Goal: Navigation & Orientation: Find specific page/section

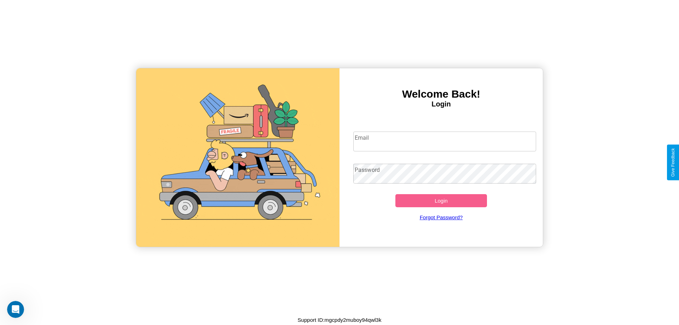
click at [445, 141] on input "Email" at bounding box center [444, 142] width 183 height 20
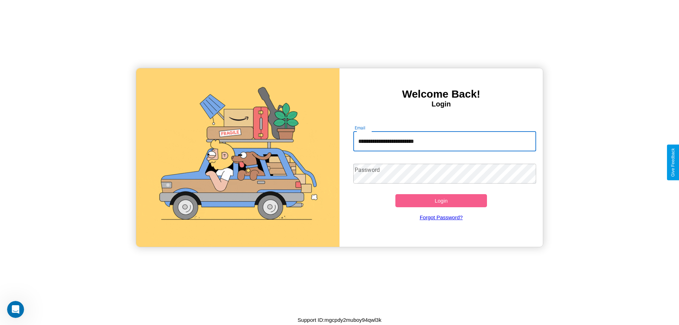
type input "**********"
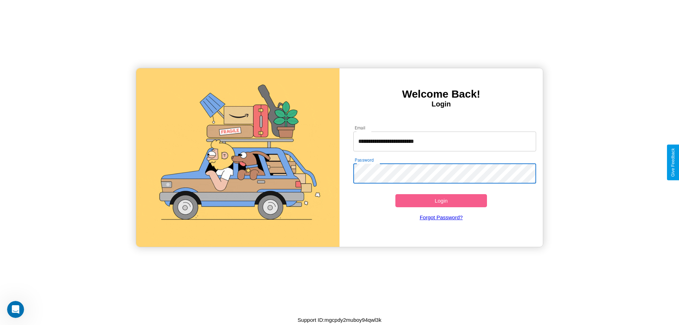
click at [441, 201] on button "Login" at bounding box center [441, 200] width 92 height 13
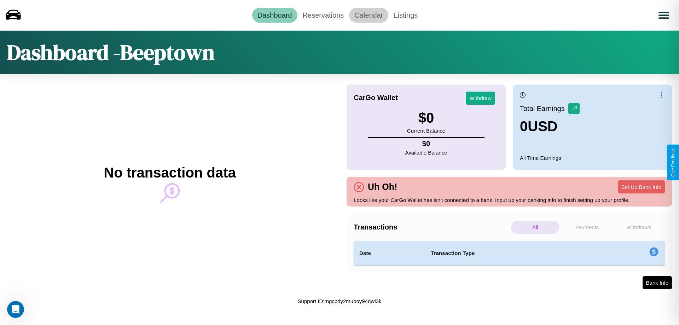
click at [369, 15] on link "Calendar" at bounding box center [368, 15] width 39 height 15
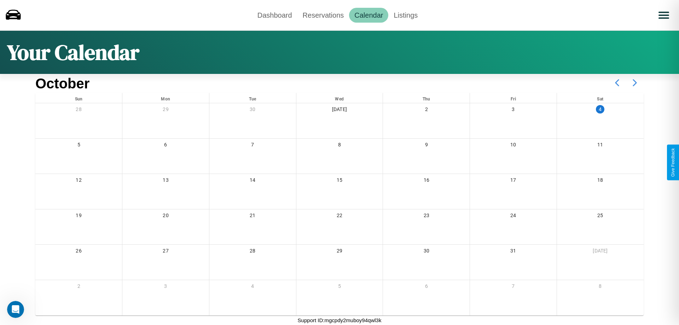
click at [635, 83] on icon at bounding box center [635, 83] width 18 height 18
click at [274, 15] on link "Dashboard" at bounding box center [274, 15] width 45 height 15
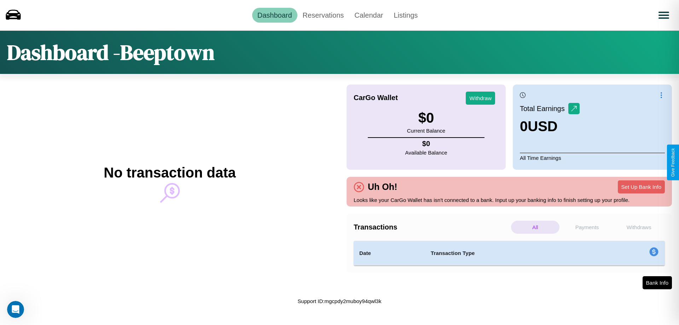
click at [587, 227] on p "Payments" at bounding box center [587, 227] width 48 height 13
click at [639, 227] on p "Withdraws" at bounding box center [639, 227] width 48 height 13
click at [323, 15] on link "Reservations" at bounding box center [323, 15] width 52 height 15
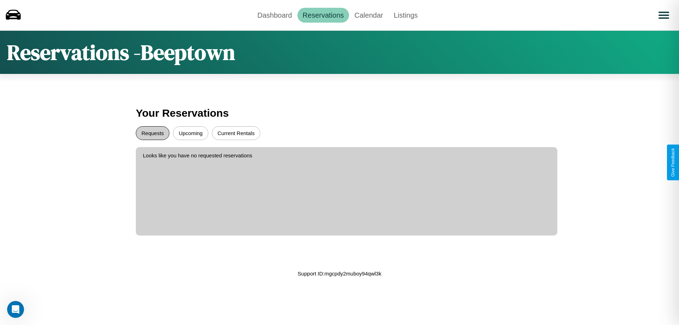
click at [152, 133] on button "Requests" at bounding box center [153, 133] width 34 height 14
click at [191, 133] on button "Upcoming" at bounding box center [190, 133] width 35 height 14
